Goal: Task Accomplishment & Management: Manage account settings

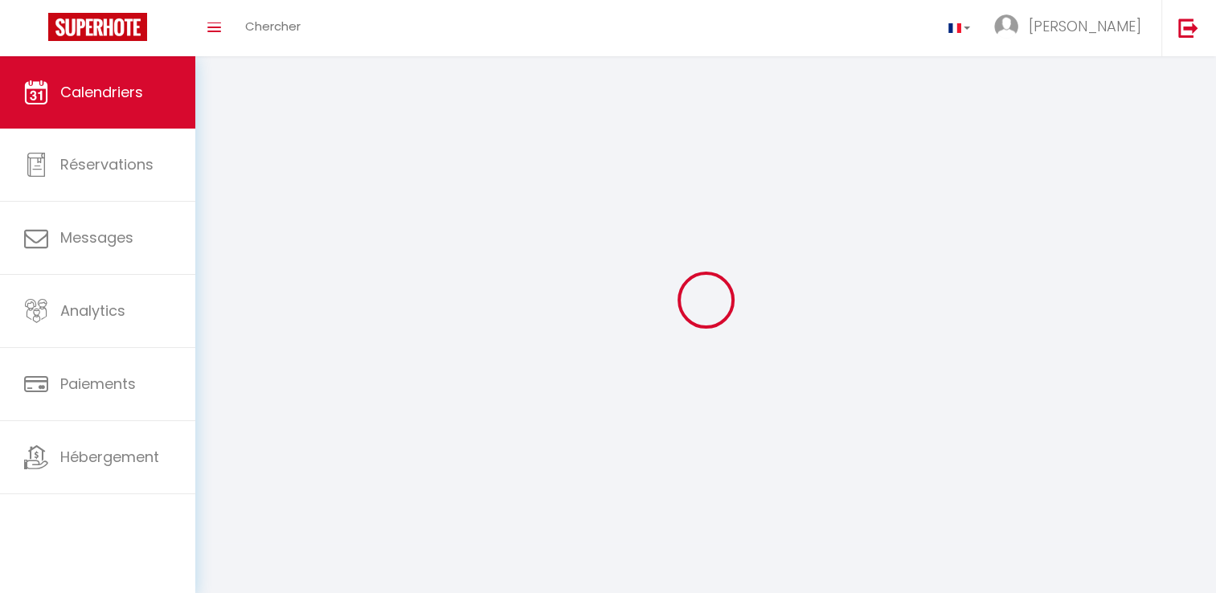
select select
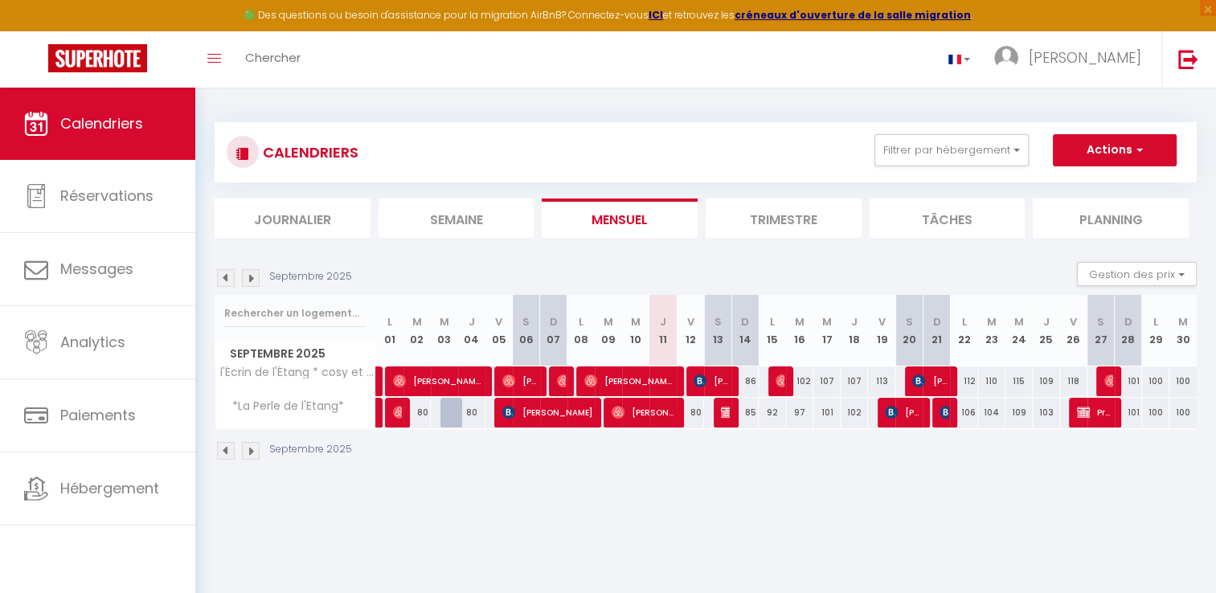
select select
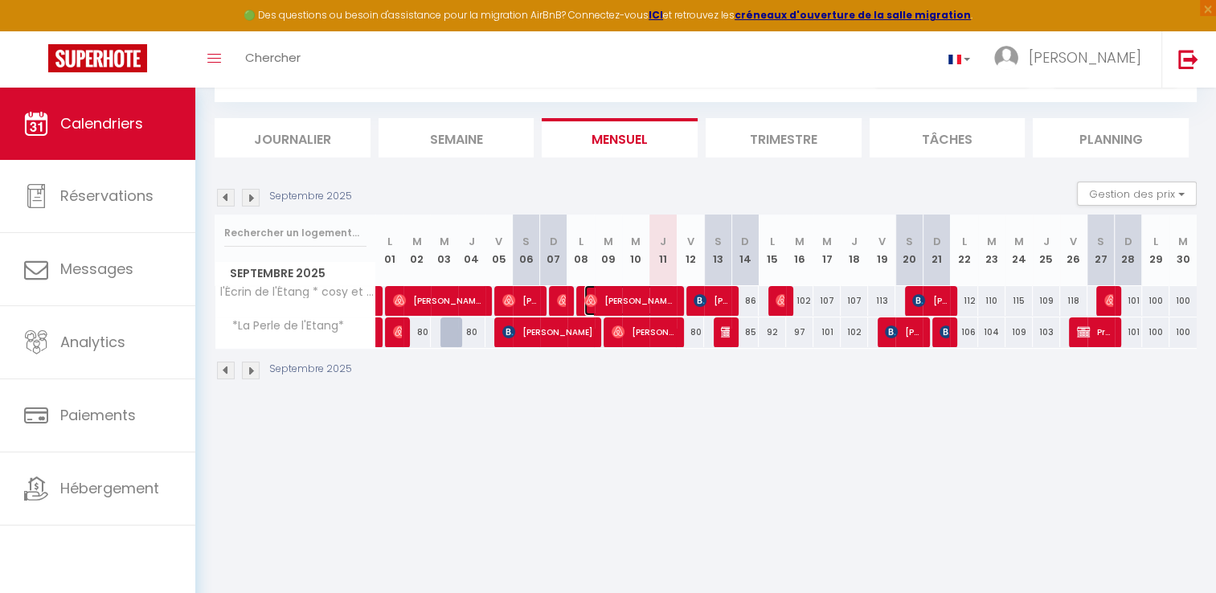
click at [632, 293] on span "[PERSON_NAME] Marche" at bounding box center [629, 300] width 91 height 31
select select "OK"
select select "0"
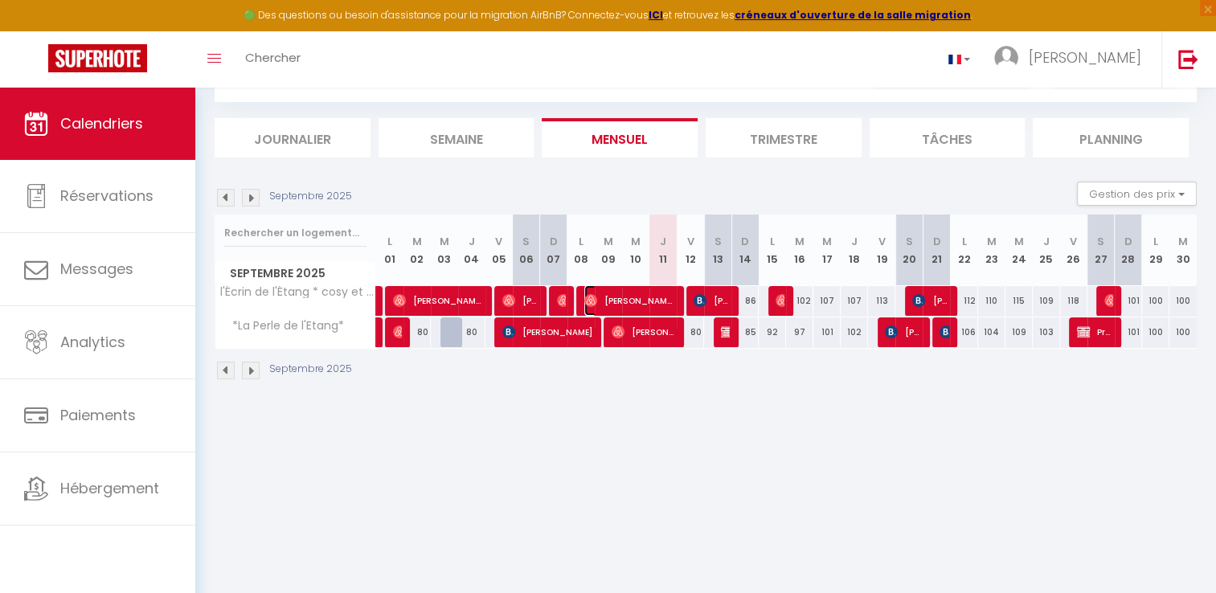
select select "1"
select select
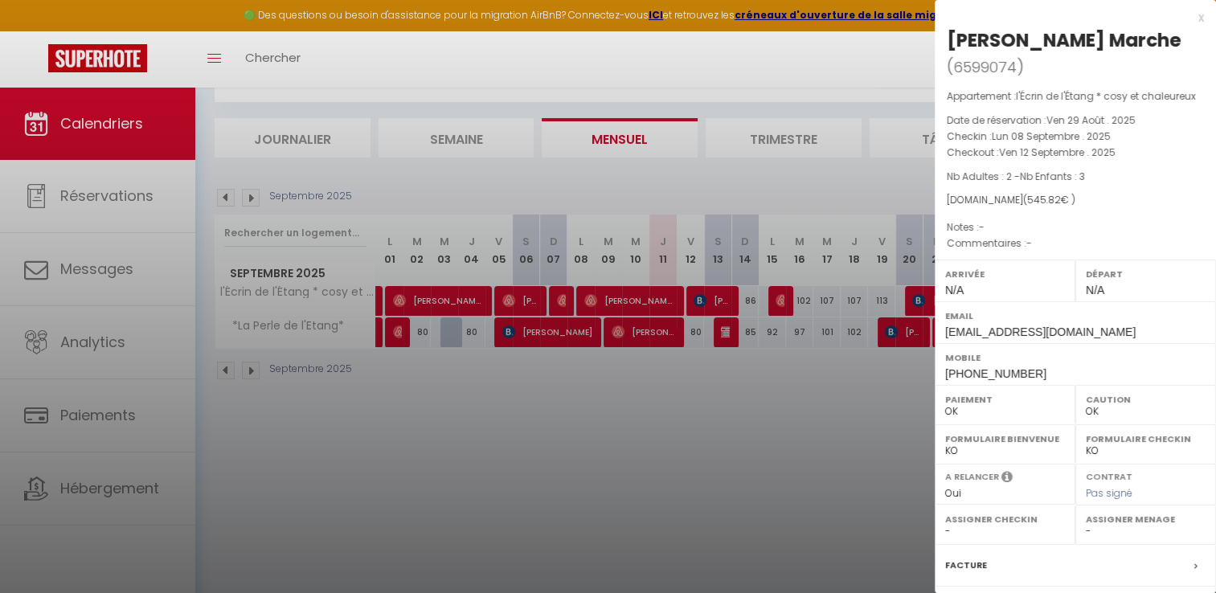
click at [637, 327] on div at bounding box center [608, 296] width 1216 height 593
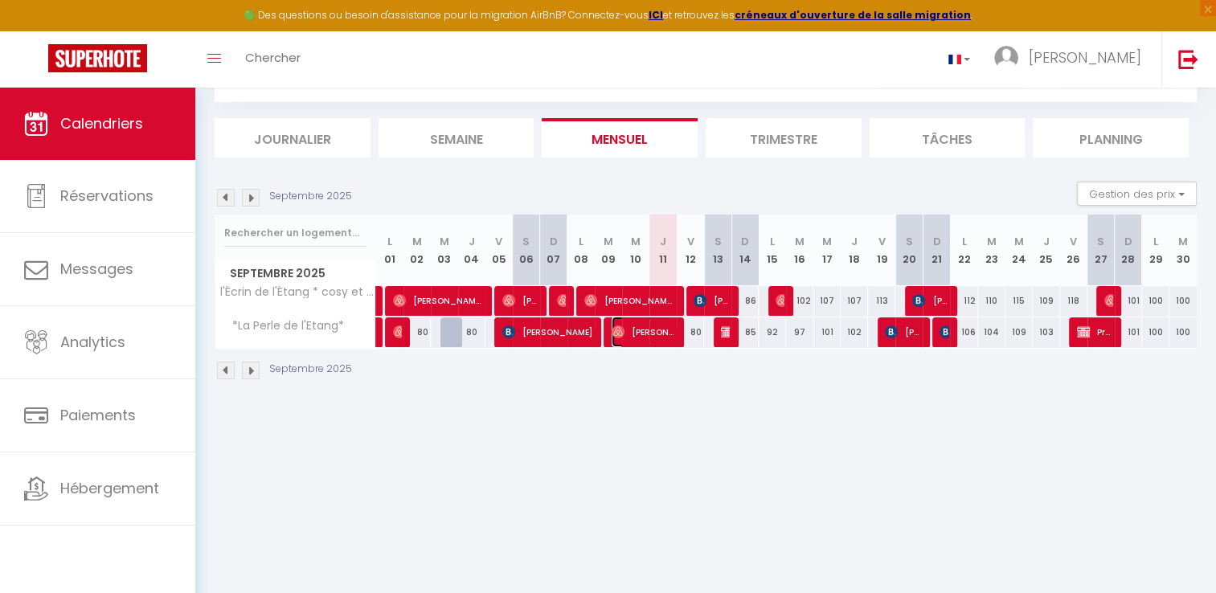
click at [637, 327] on span "[PERSON_NAME]" at bounding box center [643, 332] width 63 height 31
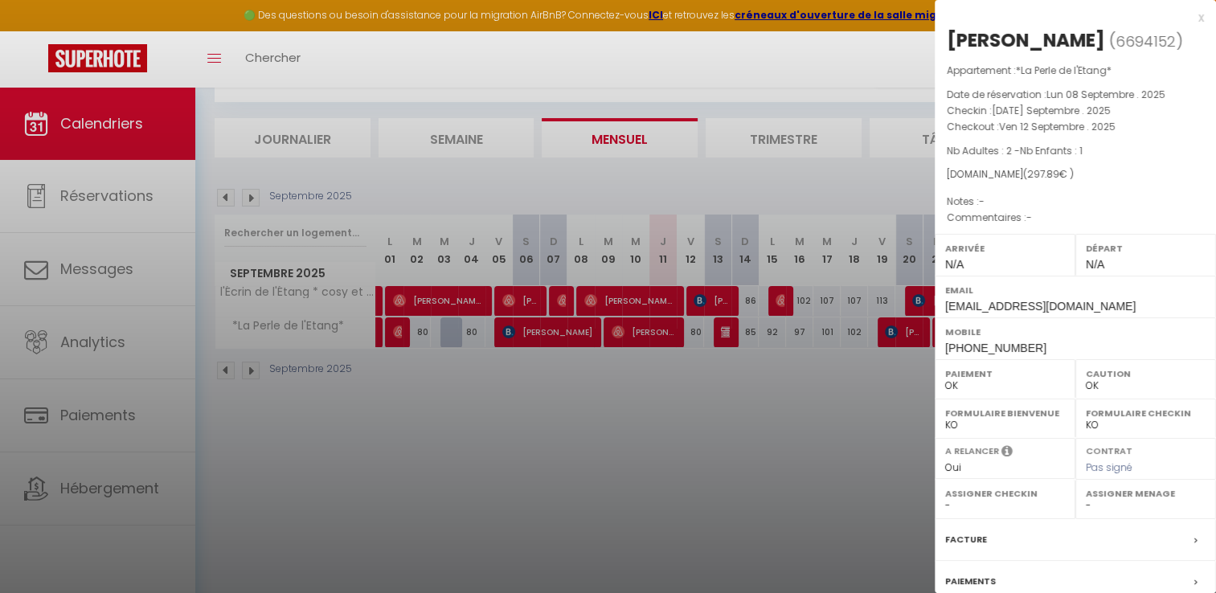
click at [695, 302] on div at bounding box center [608, 296] width 1216 height 593
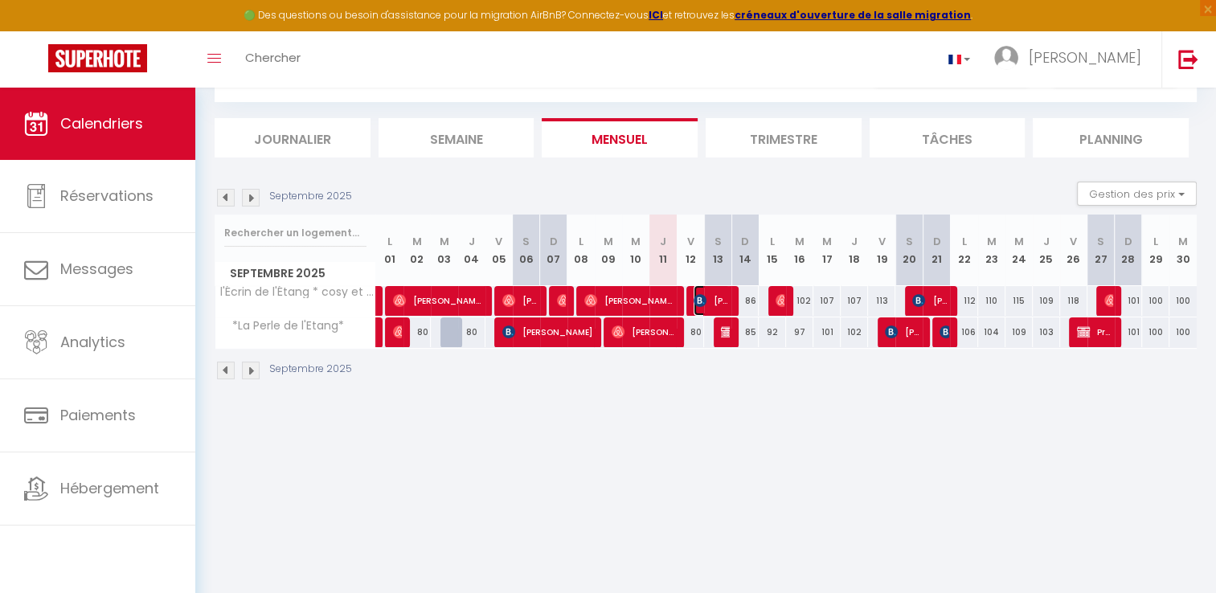
click at [695, 302] on img at bounding box center [700, 300] width 13 height 13
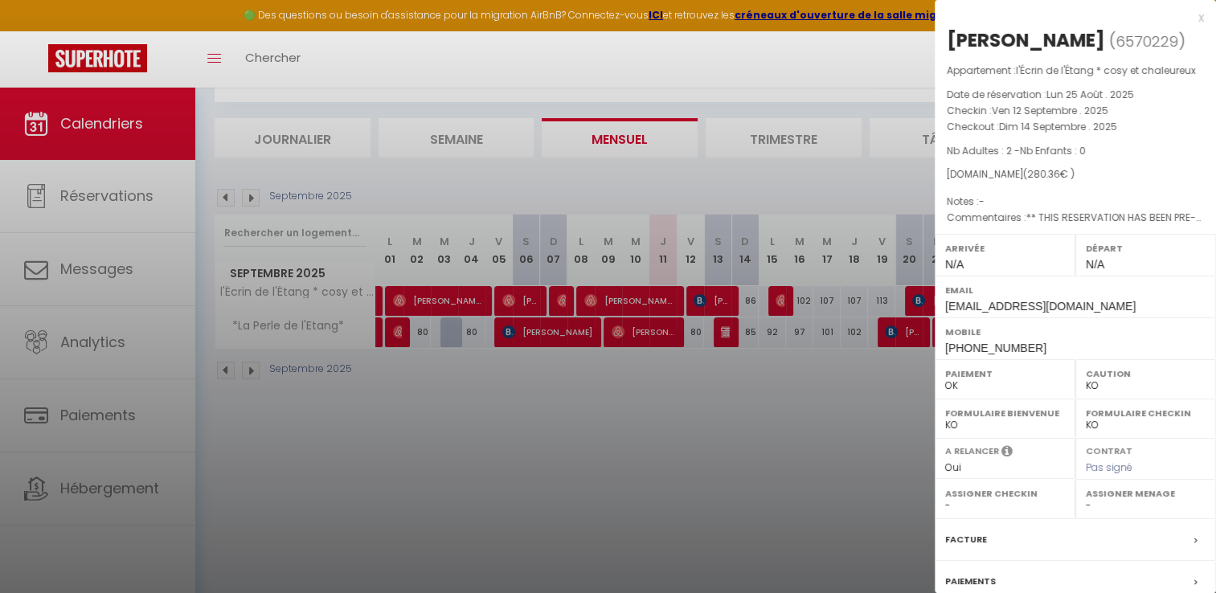
click at [723, 333] on div at bounding box center [608, 296] width 1216 height 593
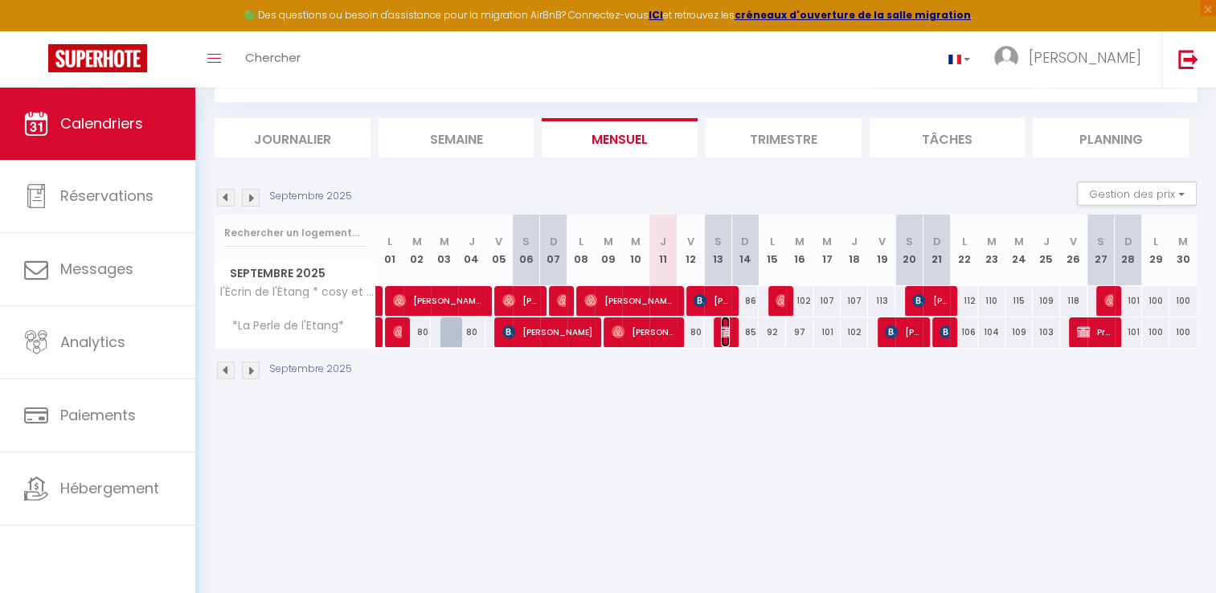
click at [723, 333] on img at bounding box center [727, 331] width 13 height 13
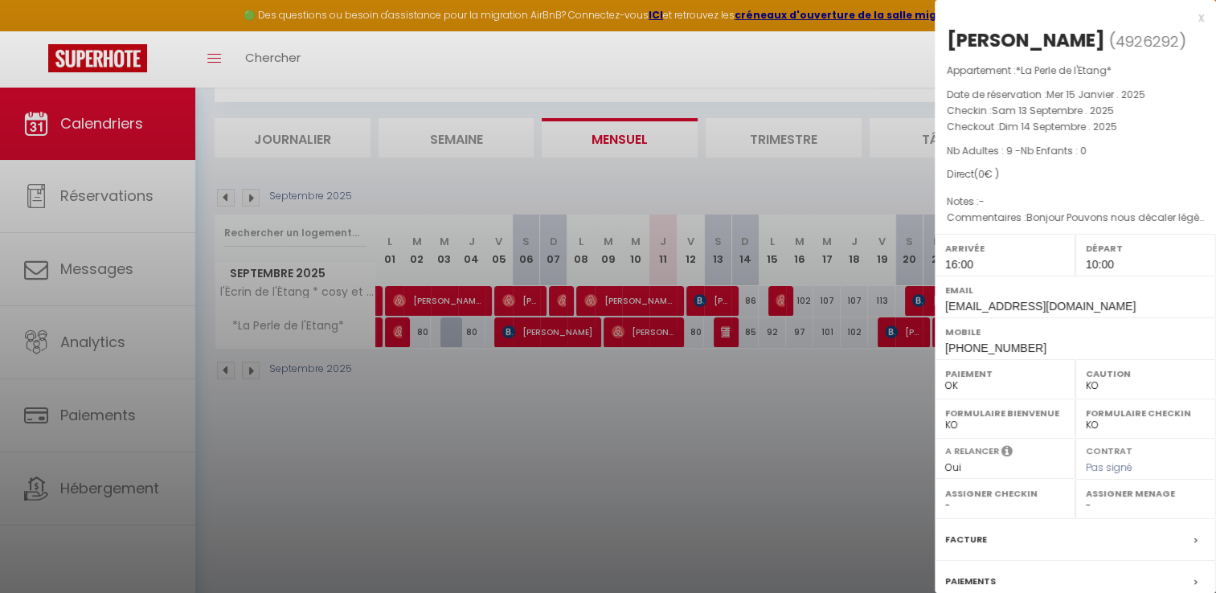
click at [774, 297] on div at bounding box center [608, 296] width 1216 height 593
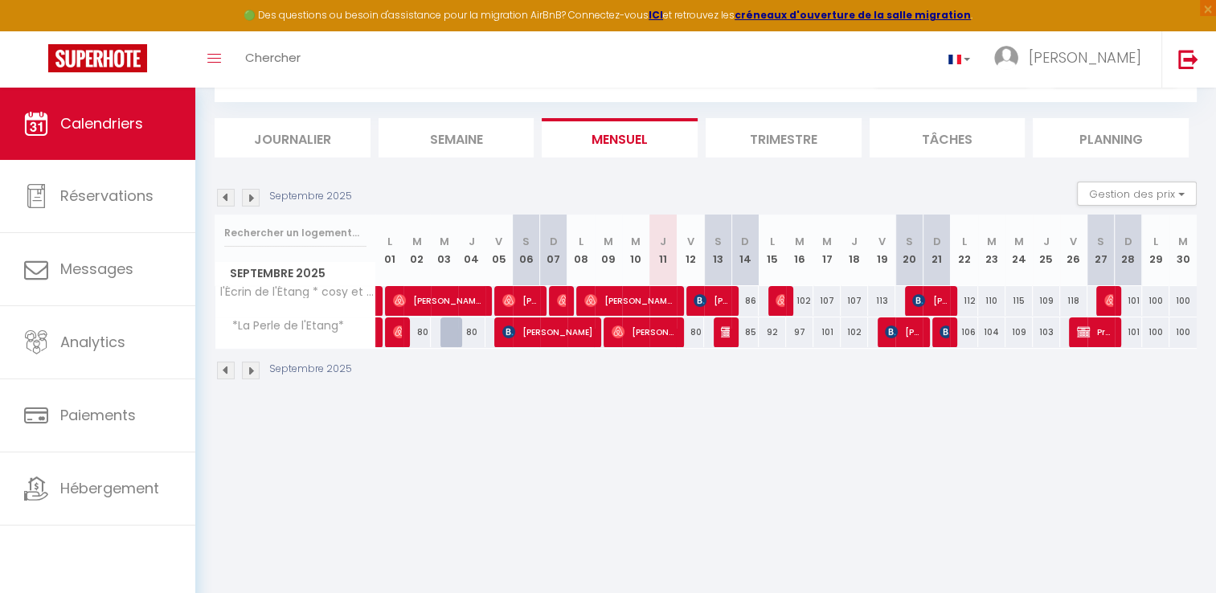
click at [774, 297] on div at bounding box center [781, 301] width 27 height 31
click at [781, 298] on img at bounding box center [782, 300] width 13 height 13
select select "OK"
select select "0"
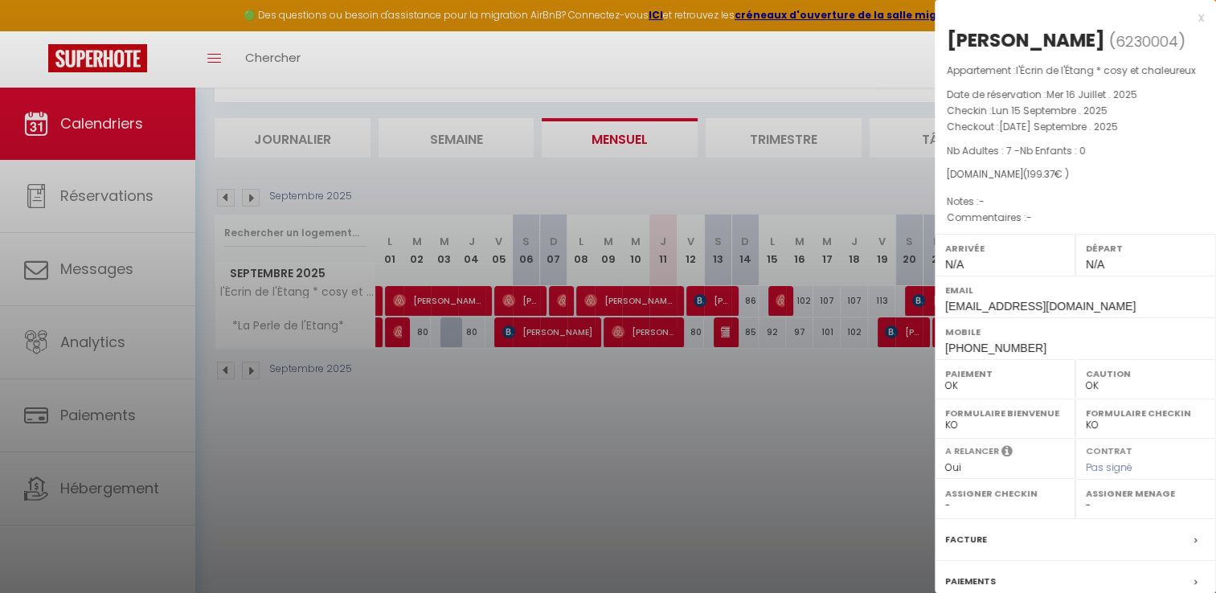
click at [833, 402] on div at bounding box center [608, 296] width 1216 height 593
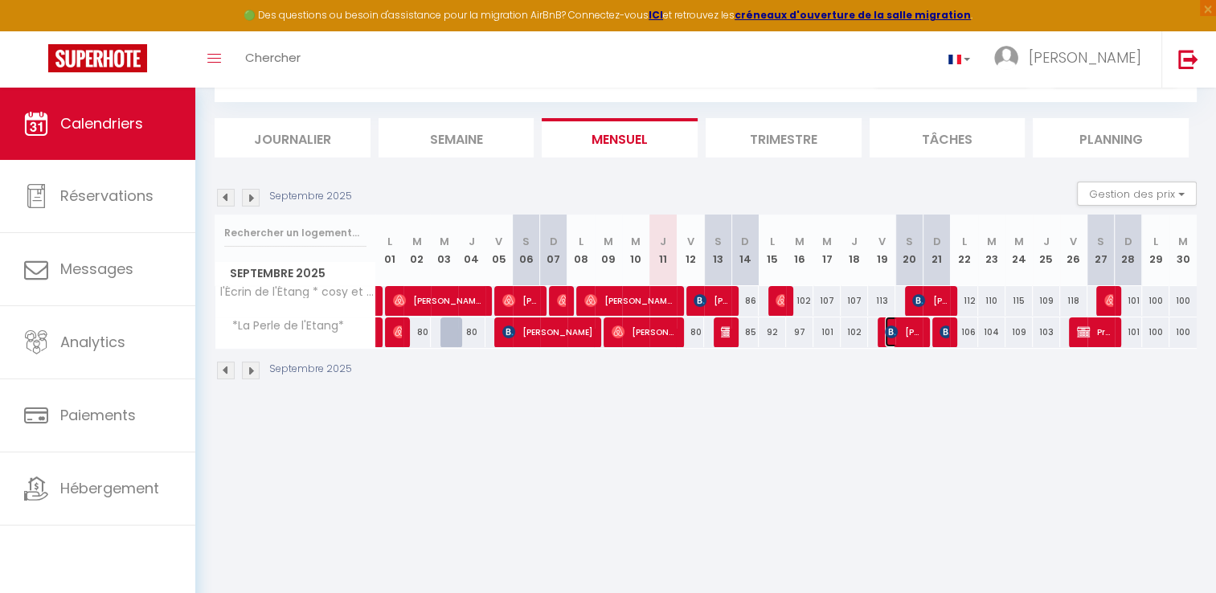
click at [910, 333] on span "[PERSON_NAME]" at bounding box center [903, 332] width 36 height 31
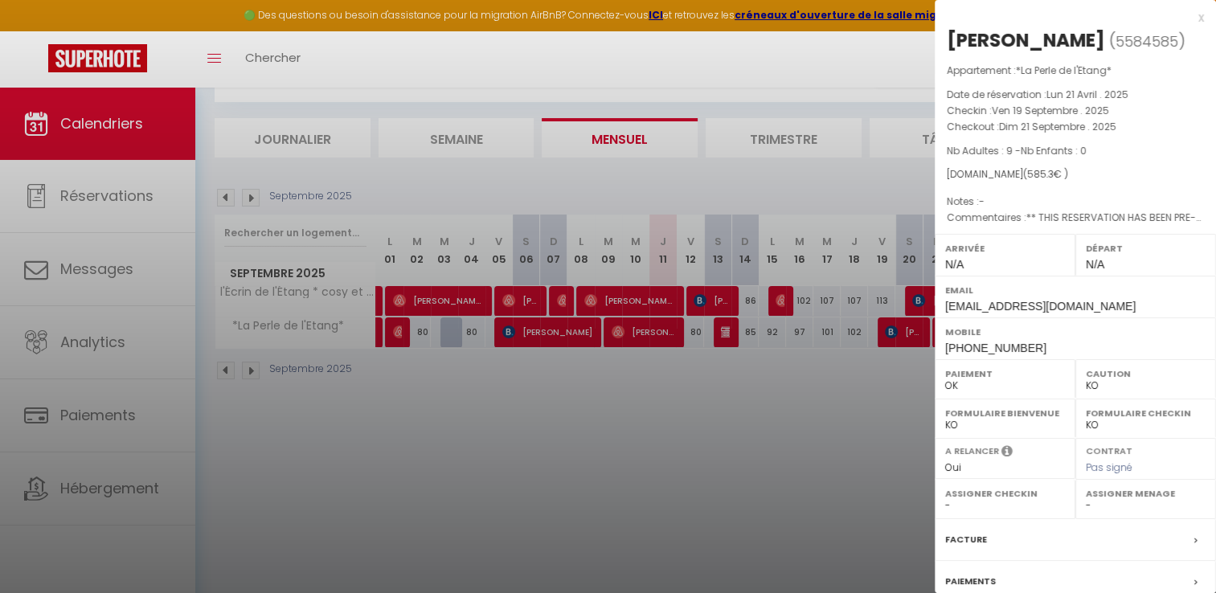
click at [919, 297] on div at bounding box center [608, 296] width 1216 height 593
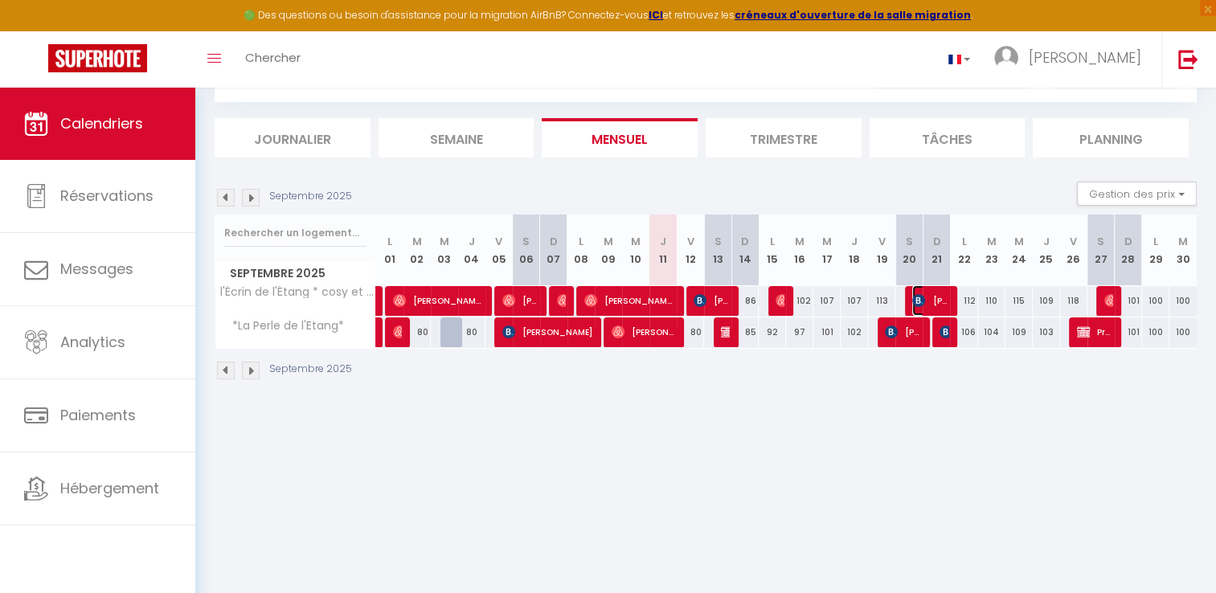
click at [922, 297] on img at bounding box center [918, 300] width 13 height 13
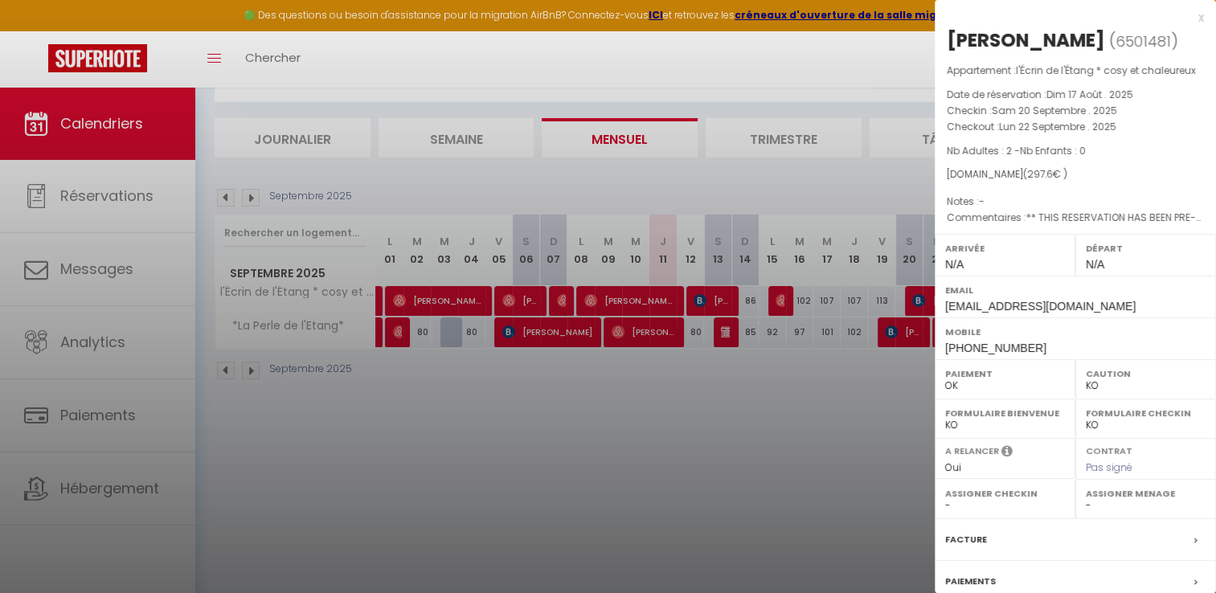
click at [912, 390] on div at bounding box center [608, 296] width 1216 height 593
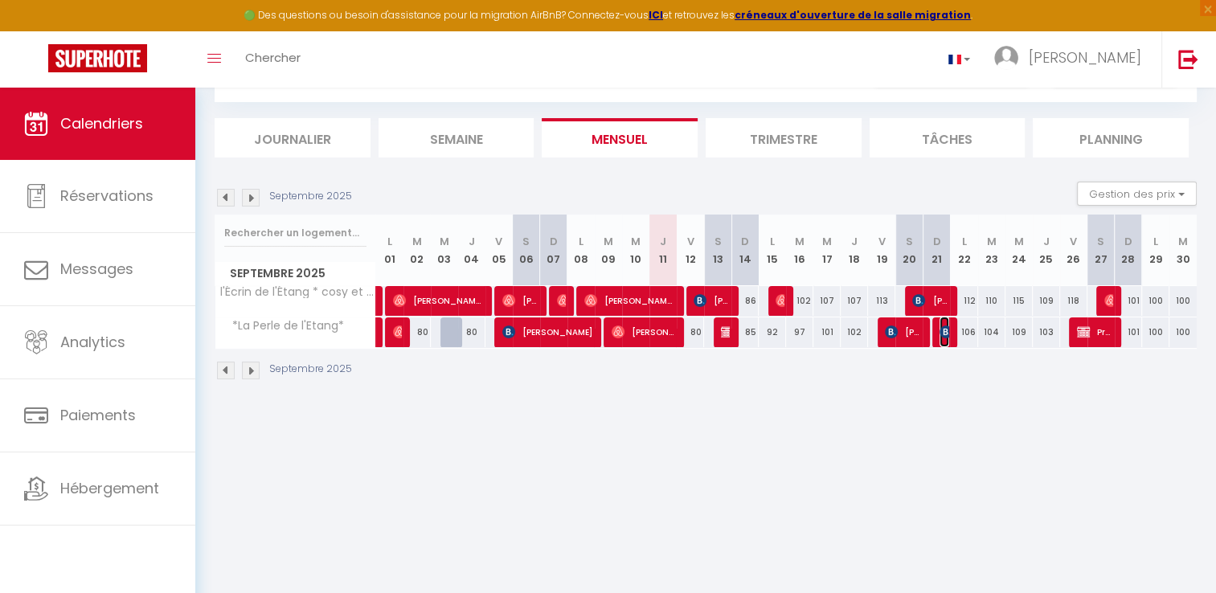
click at [940, 345] on span "[PERSON_NAME] [PERSON_NAME]" at bounding box center [944, 332] width 9 height 31
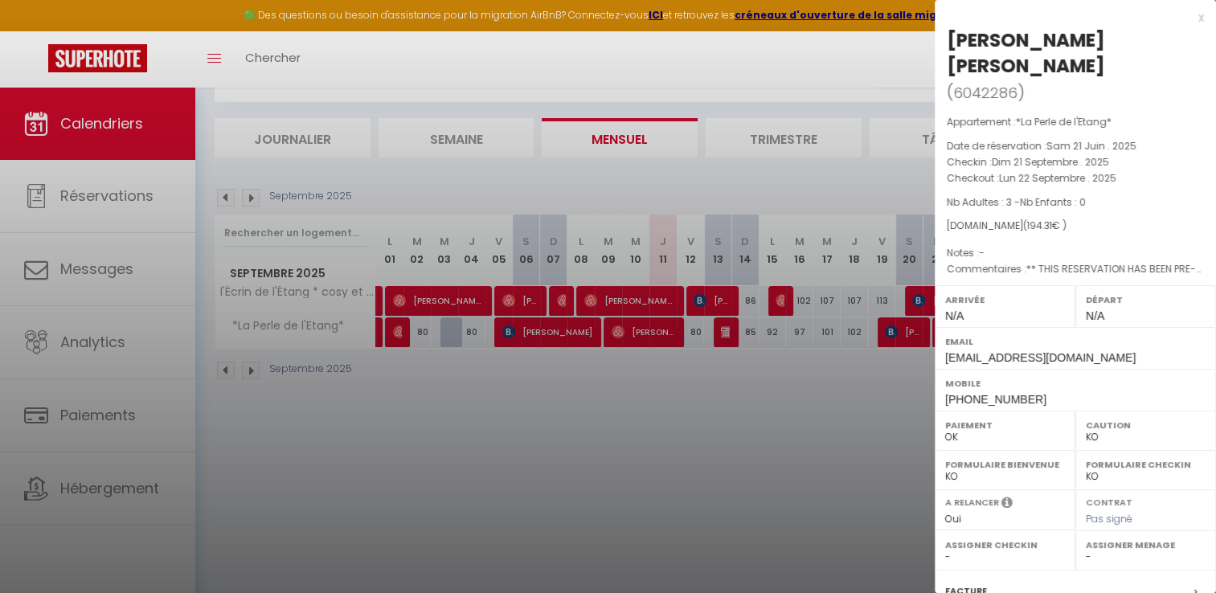
click at [887, 387] on div at bounding box center [608, 296] width 1216 height 593
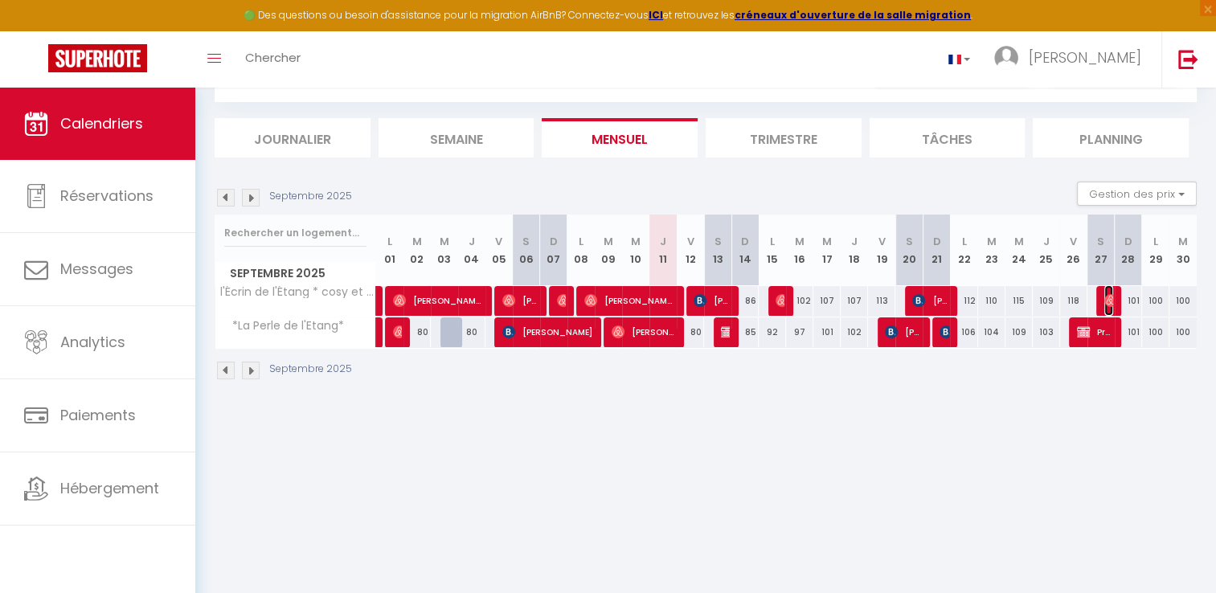
click at [1104, 301] on img at bounding box center [1110, 300] width 13 height 13
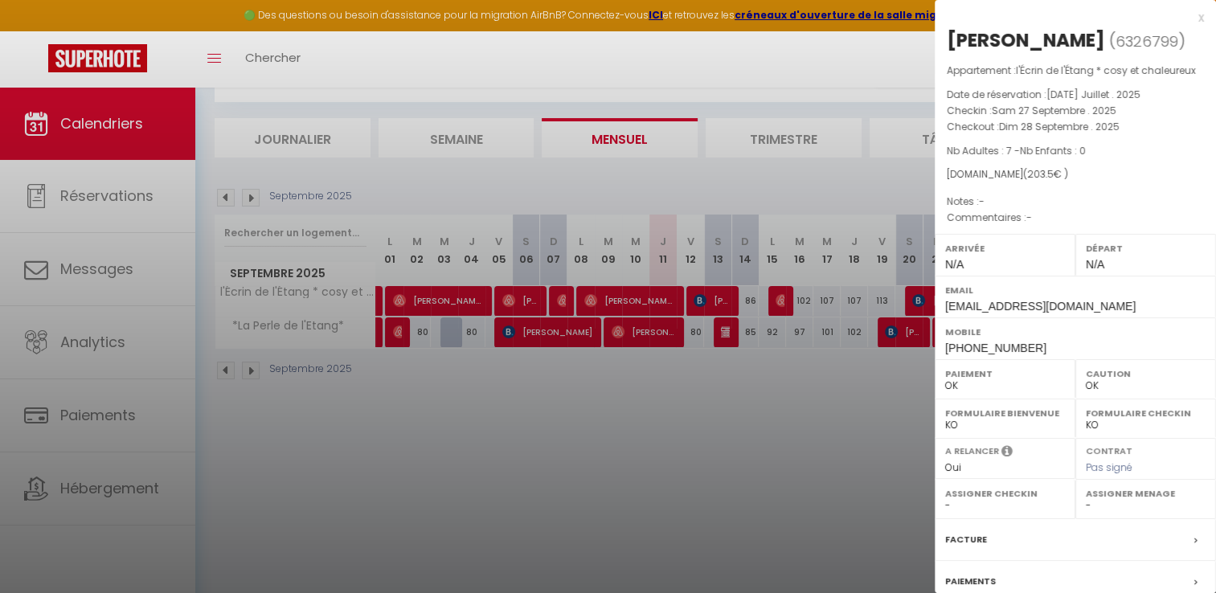
click at [864, 423] on div at bounding box center [608, 296] width 1216 height 593
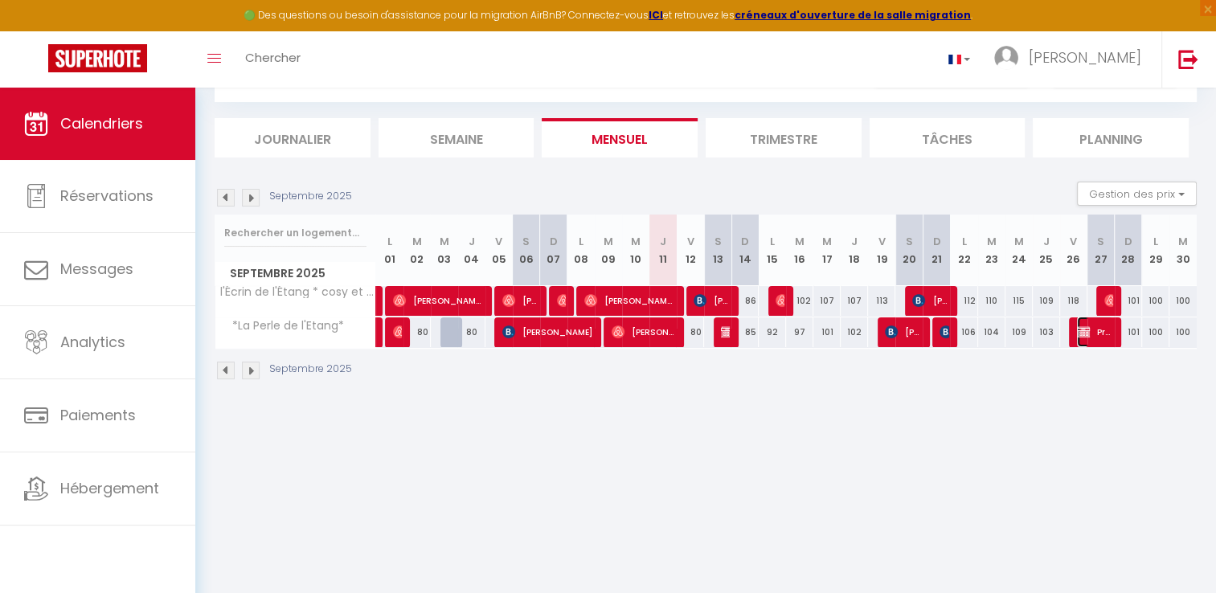
click at [1093, 334] on span "Propriétaire Propriétaire" at bounding box center [1095, 332] width 36 height 31
select select "KO"
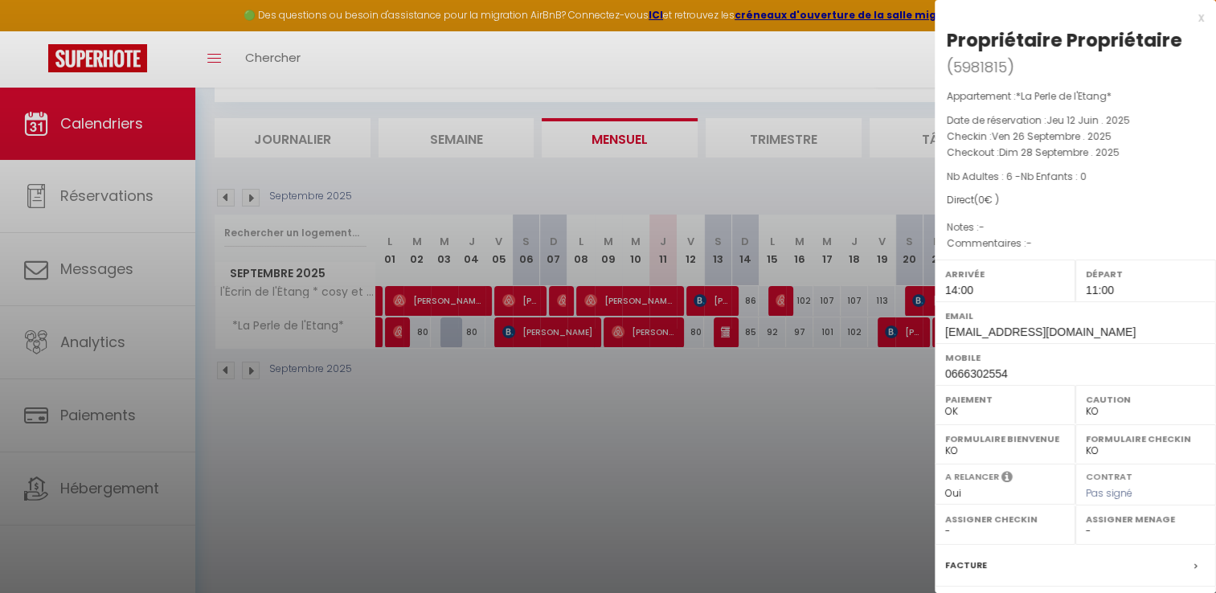
click at [822, 401] on div at bounding box center [608, 296] width 1216 height 593
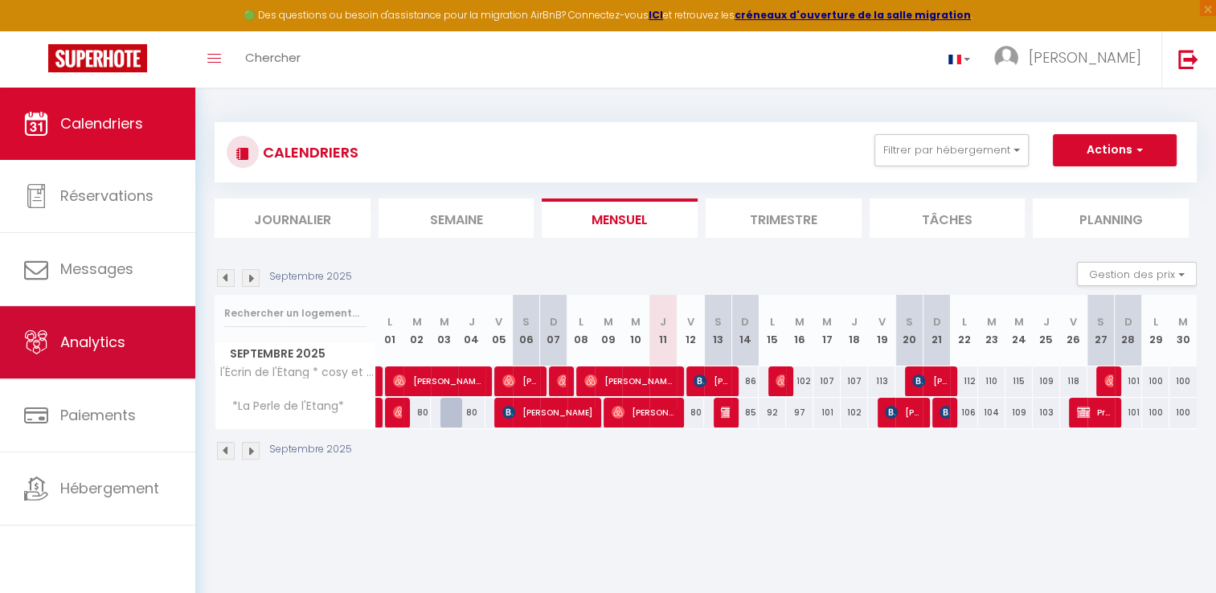
click at [103, 346] on span "Analytics" at bounding box center [92, 342] width 65 height 20
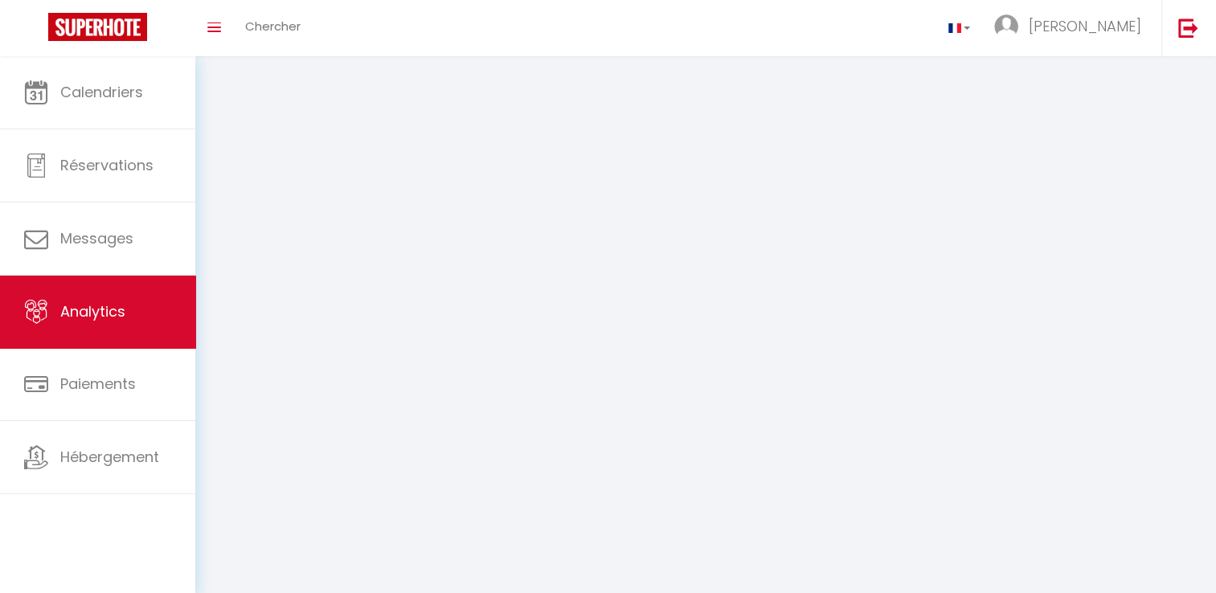
select select "2025"
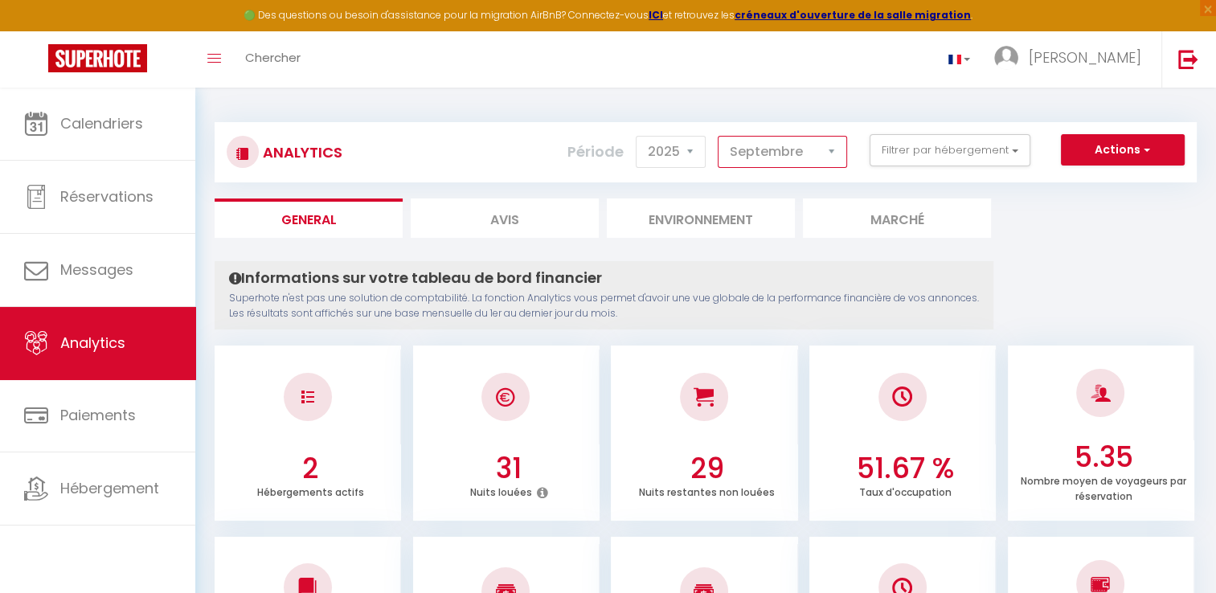
click at [829, 152] on select "[PERSON_NAME] Mars [PERSON_NAME] Juin Juillet Août Septembre Octobre Novembre D…" at bounding box center [782, 152] width 129 height 32
select select "8"
click at [718, 136] on select "[PERSON_NAME] Mars [PERSON_NAME] Juin Juillet Août Septembre Octobre Novembre D…" at bounding box center [782, 152] width 129 height 32
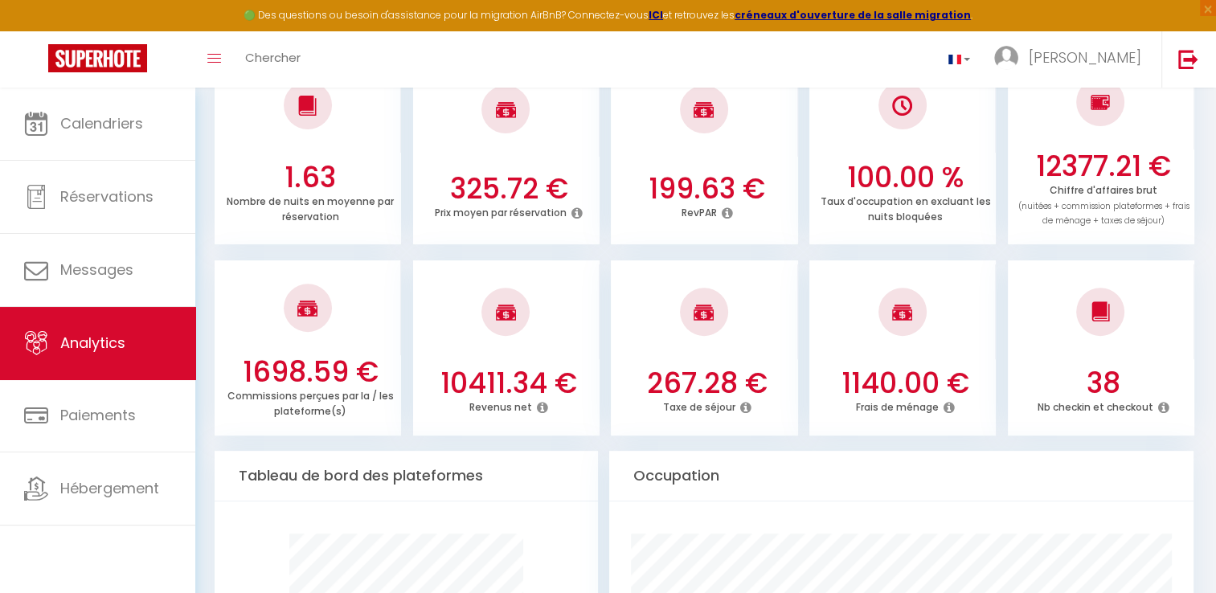
click at [539, 408] on icon at bounding box center [542, 407] width 11 height 13
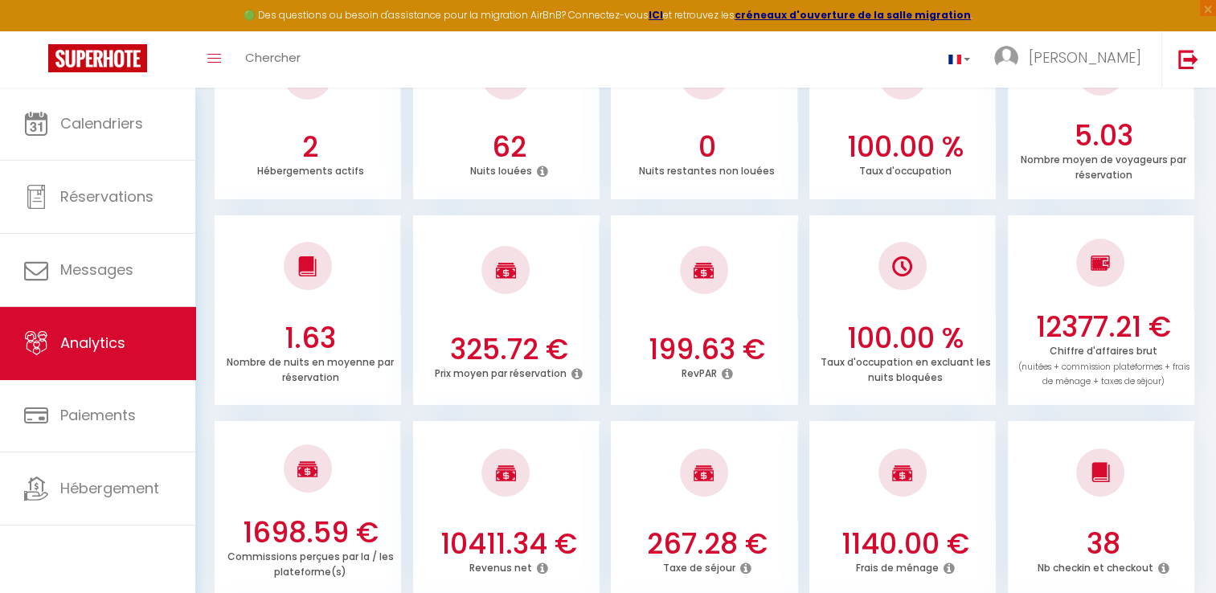
click at [728, 374] on icon at bounding box center [727, 373] width 11 height 13
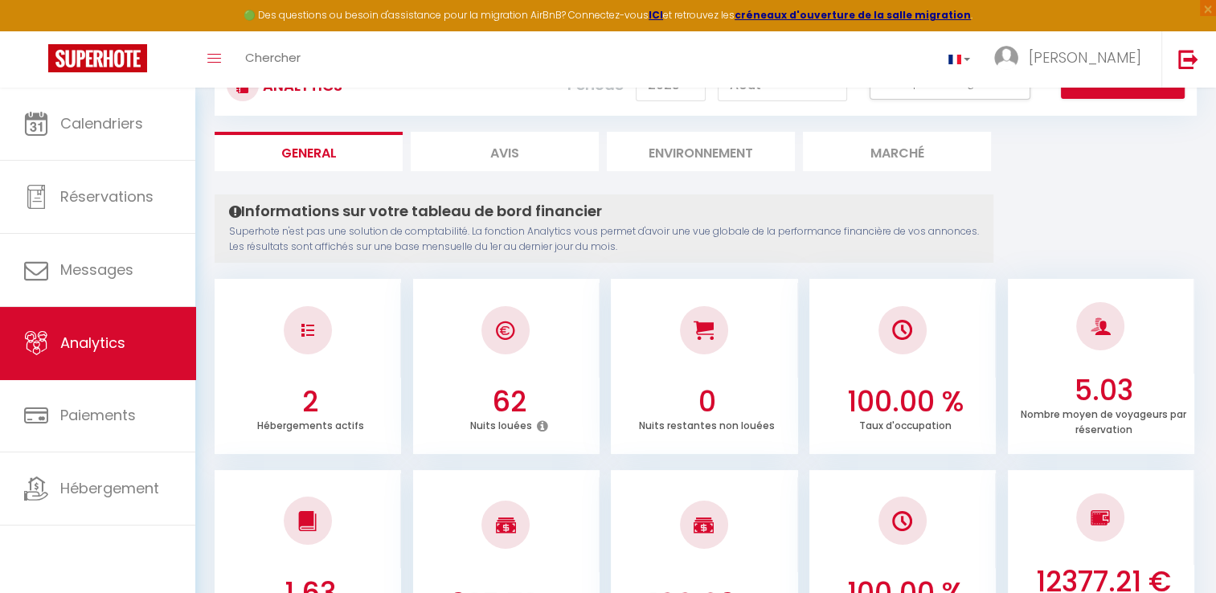
scroll to position [0, 0]
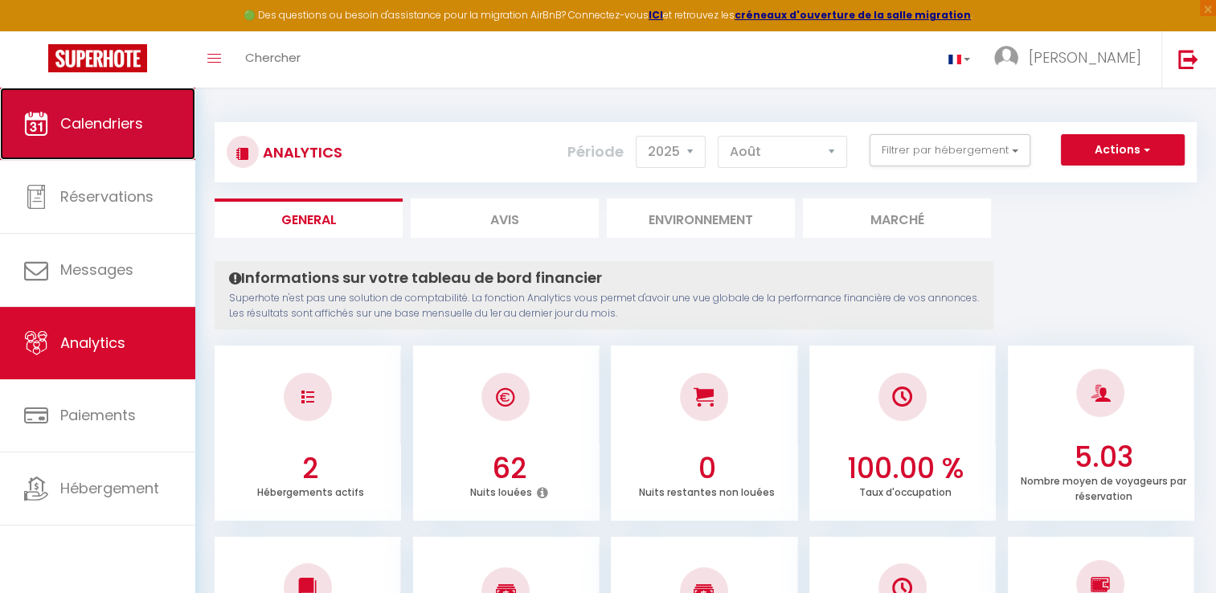
click at [83, 124] on span "Calendriers" at bounding box center [101, 123] width 83 height 20
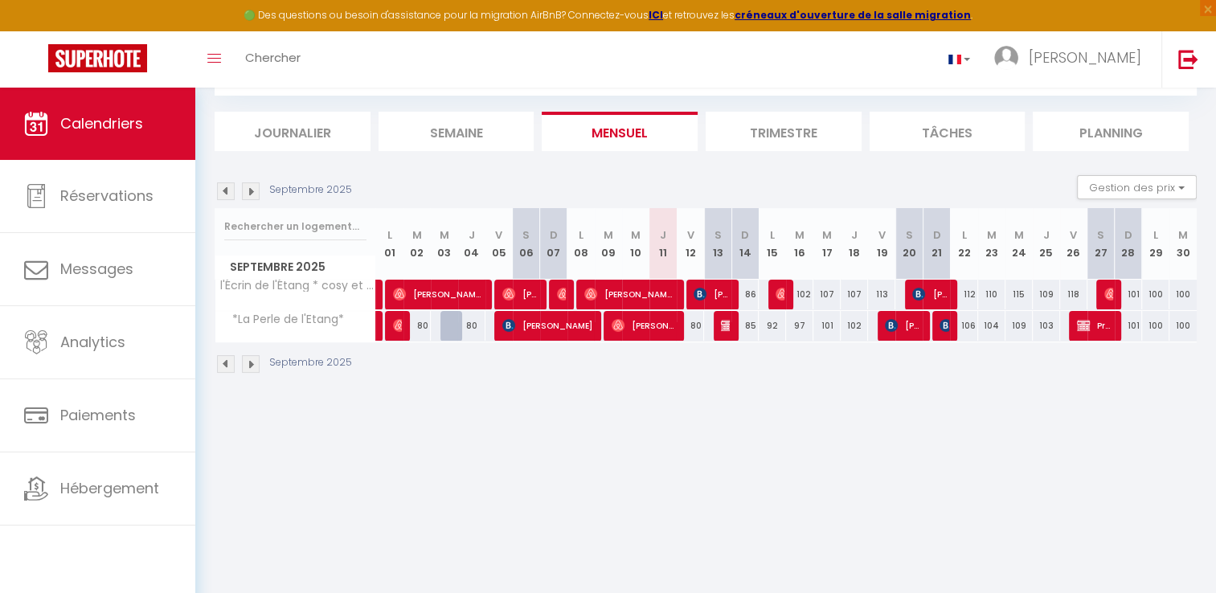
scroll to position [87, 0]
click at [620, 287] on span "[PERSON_NAME] Marche" at bounding box center [629, 294] width 91 height 31
select select "OK"
select select "0"
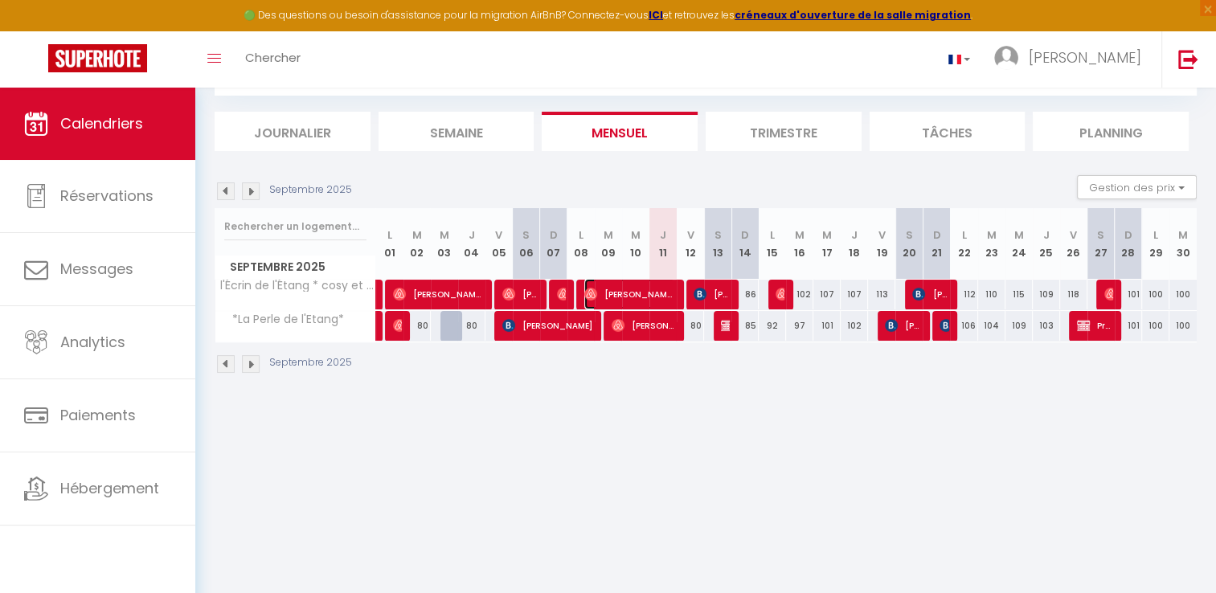
select select "0"
select select "1"
select select
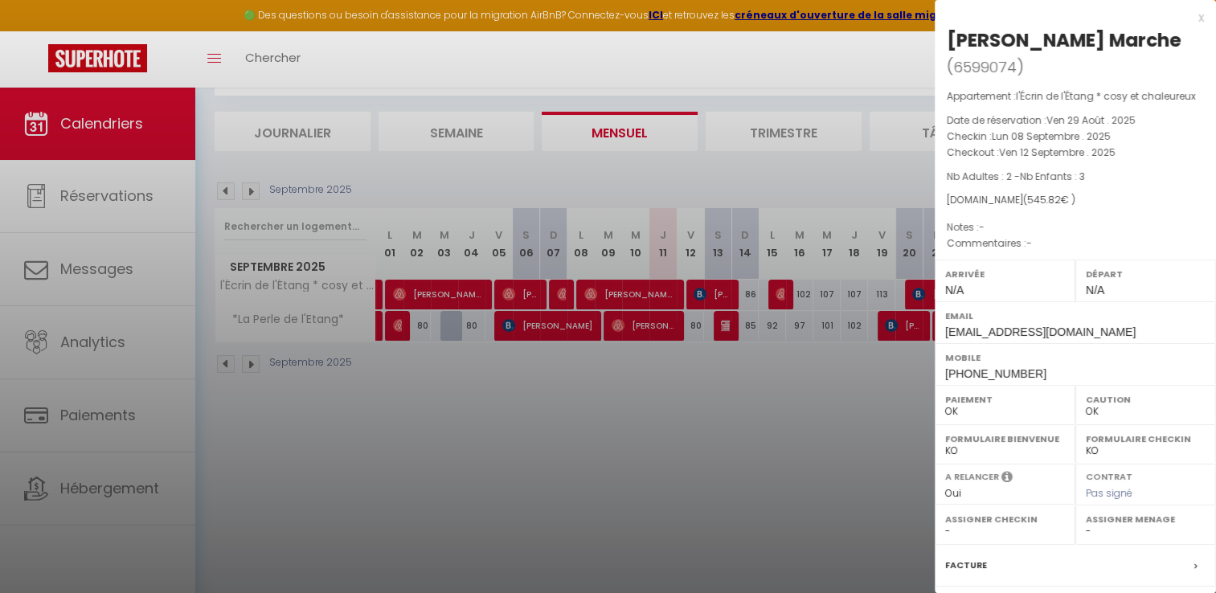
click at [569, 325] on div at bounding box center [608, 296] width 1216 height 593
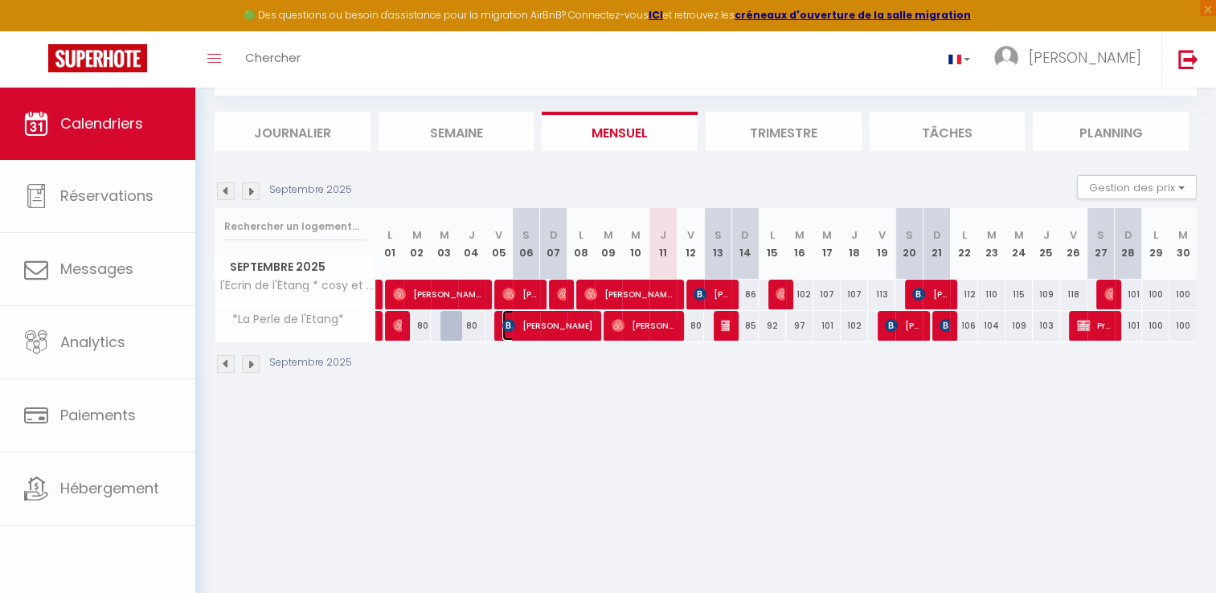
click at [569, 325] on span "[PERSON_NAME]" at bounding box center [547, 325] width 91 height 31
select select "32124"
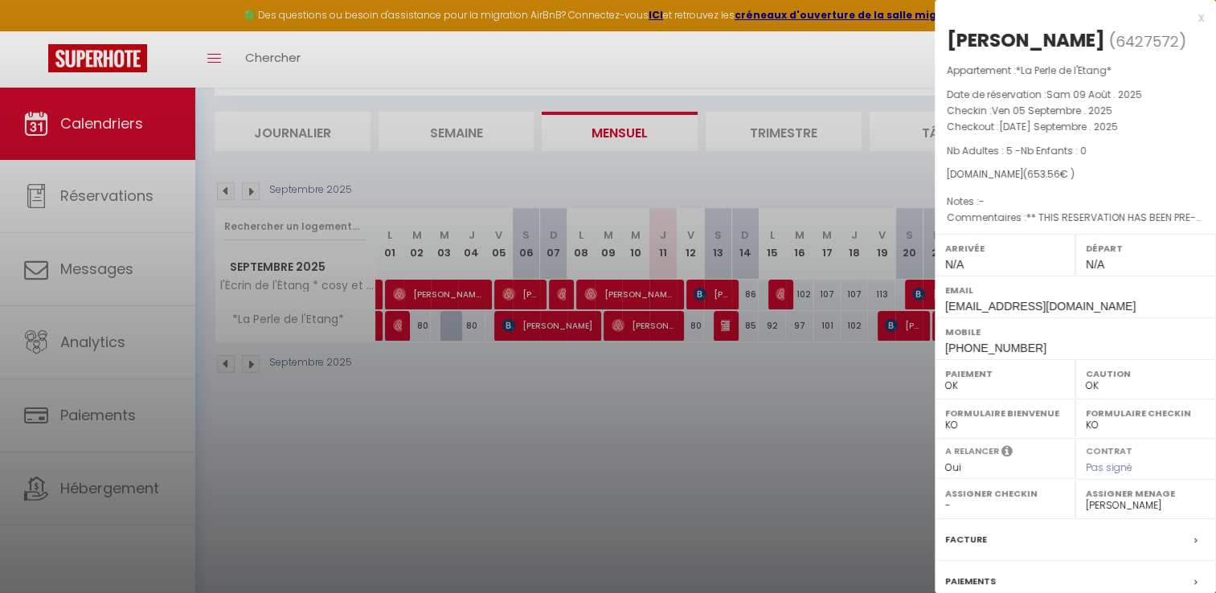
click at [530, 302] on div at bounding box center [608, 296] width 1216 height 593
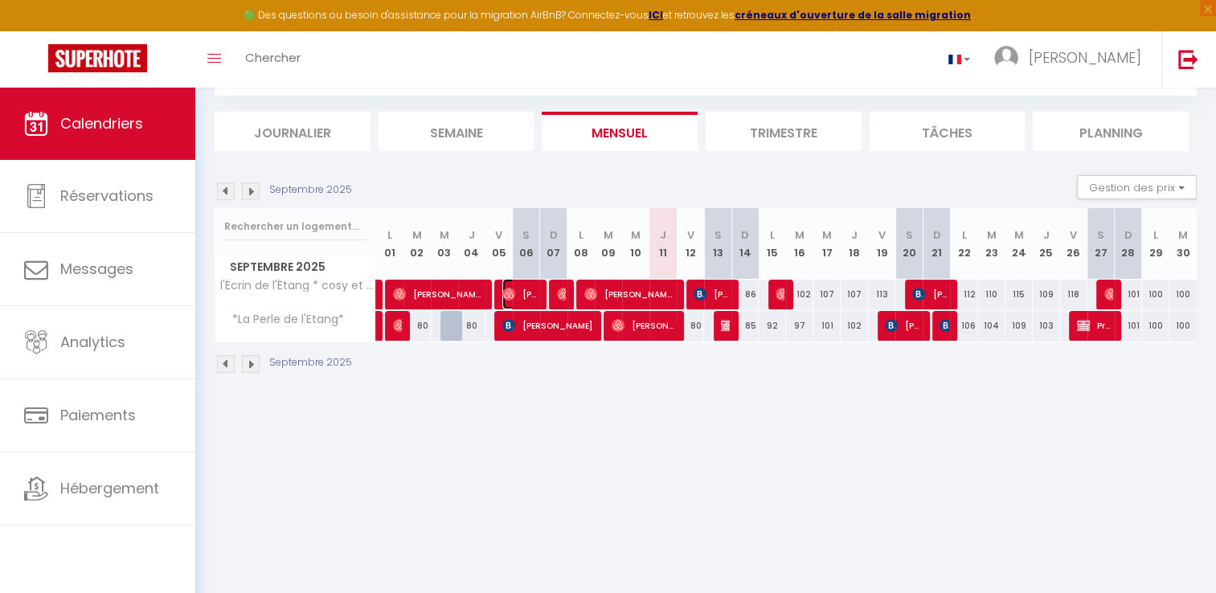
click at [530, 302] on span "[PERSON_NAME]" at bounding box center [520, 294] width 36 height 31
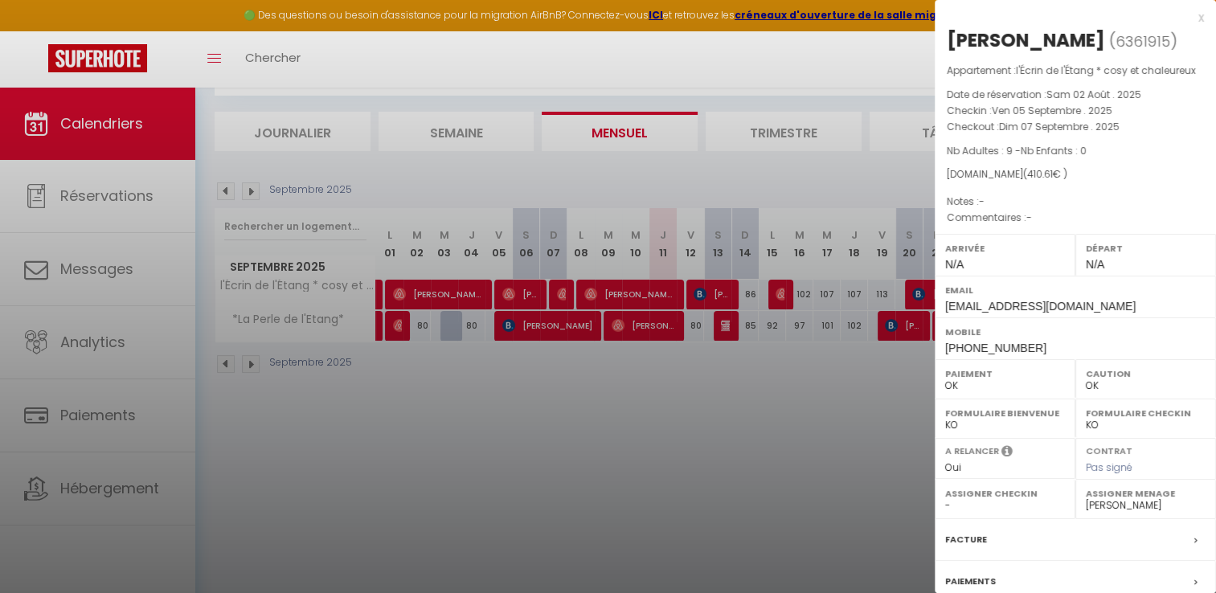
click at [716, 57] on div at bounding box center [608, 296] width 1216 height 593
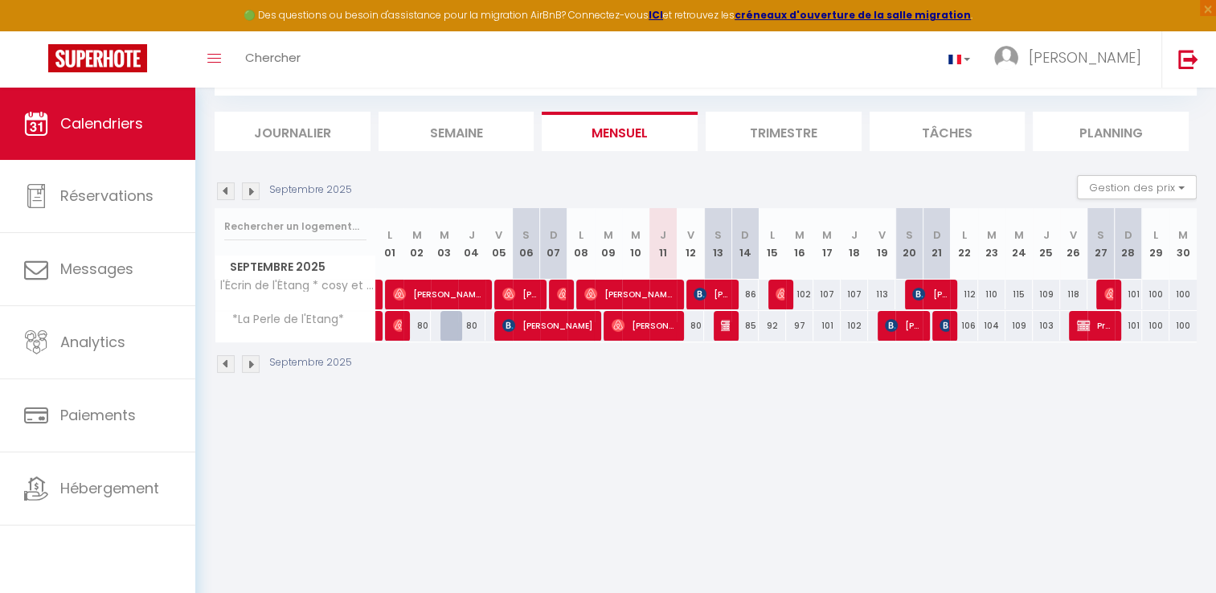
click at [251, 190] on img at bounding box center [251, 191] width 18 height 18
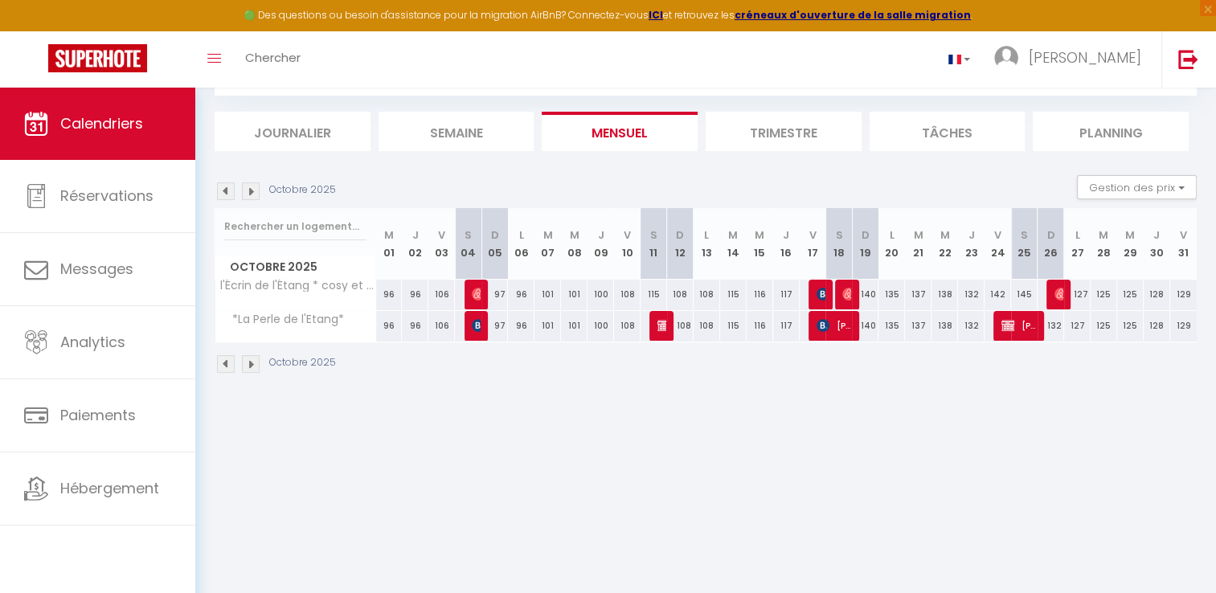
click at [251, 190] on img at bounding box center [251, 191] width 18 height 18
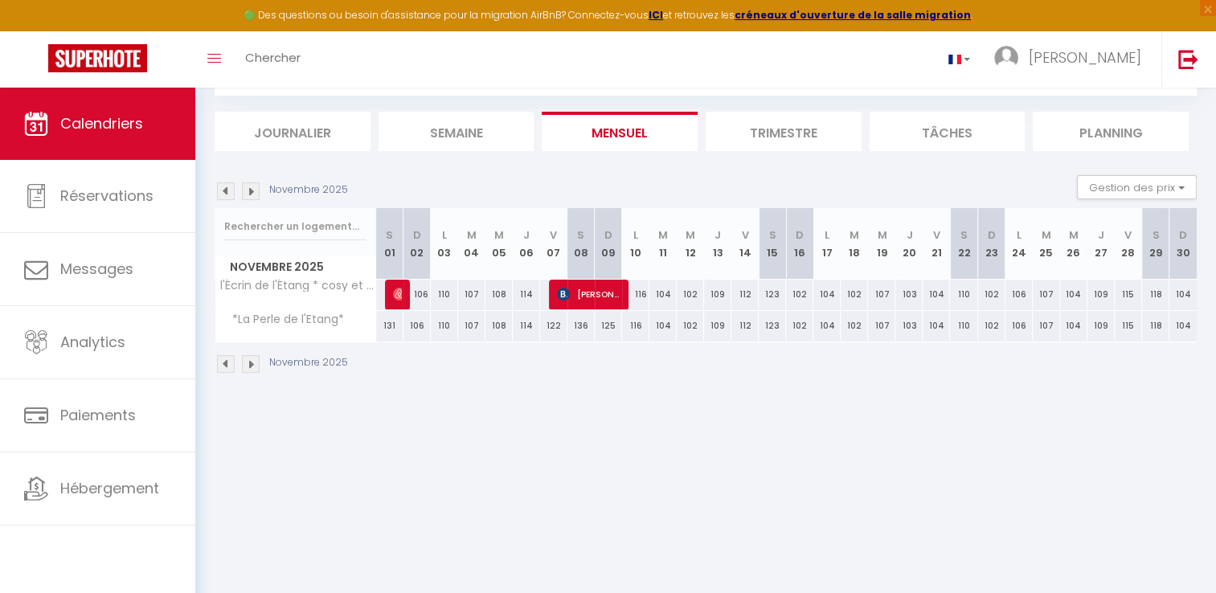
click at [251, 190] on img at bounding box center [251, 191] width 18 height 18
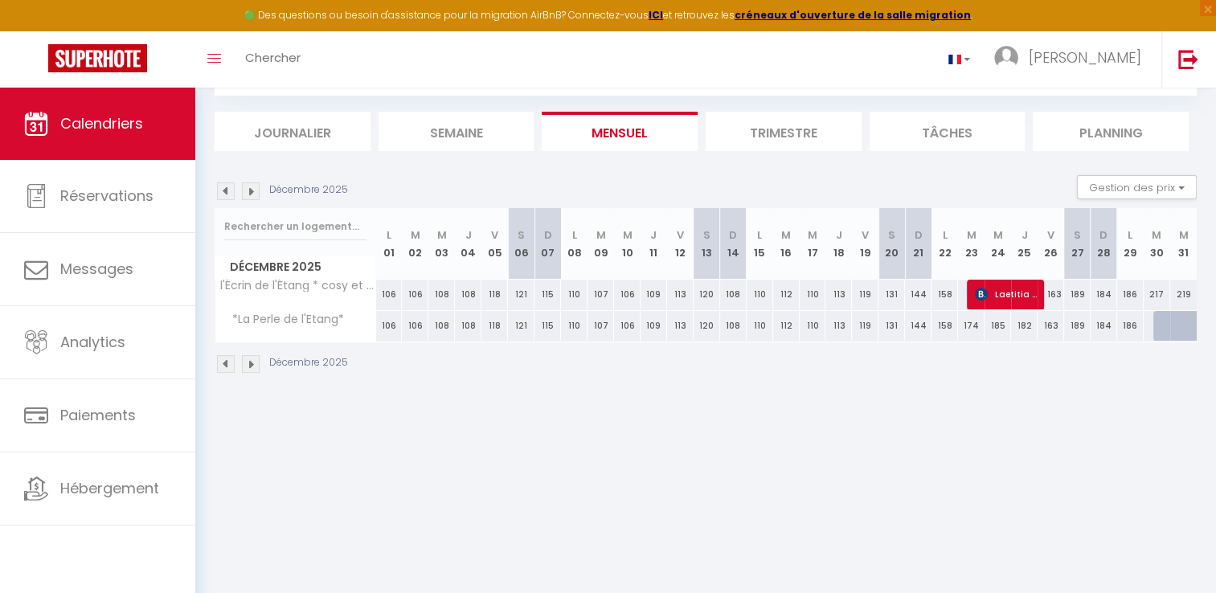
click at [225, 191] on img at bounding box center [226, 191] width 18 height 18
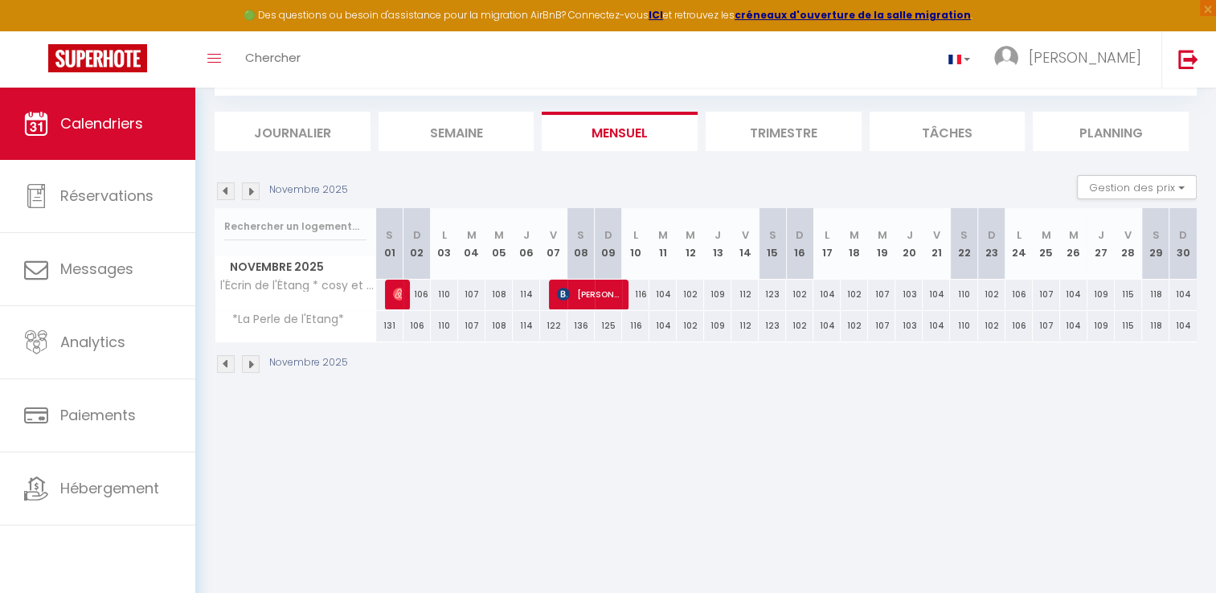
click at [227, 190] on img at bounding box center [226, 191] width 18 height 18
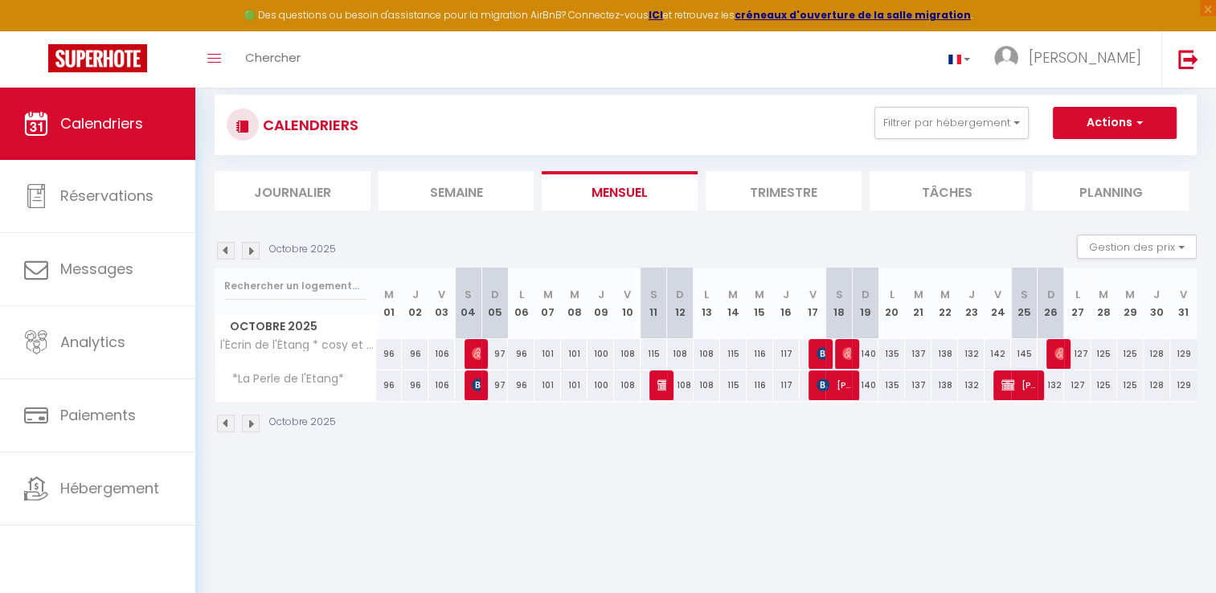
scroll to position [0, 0]
